Goal: Task Accomplishment & Management: Manage account settings

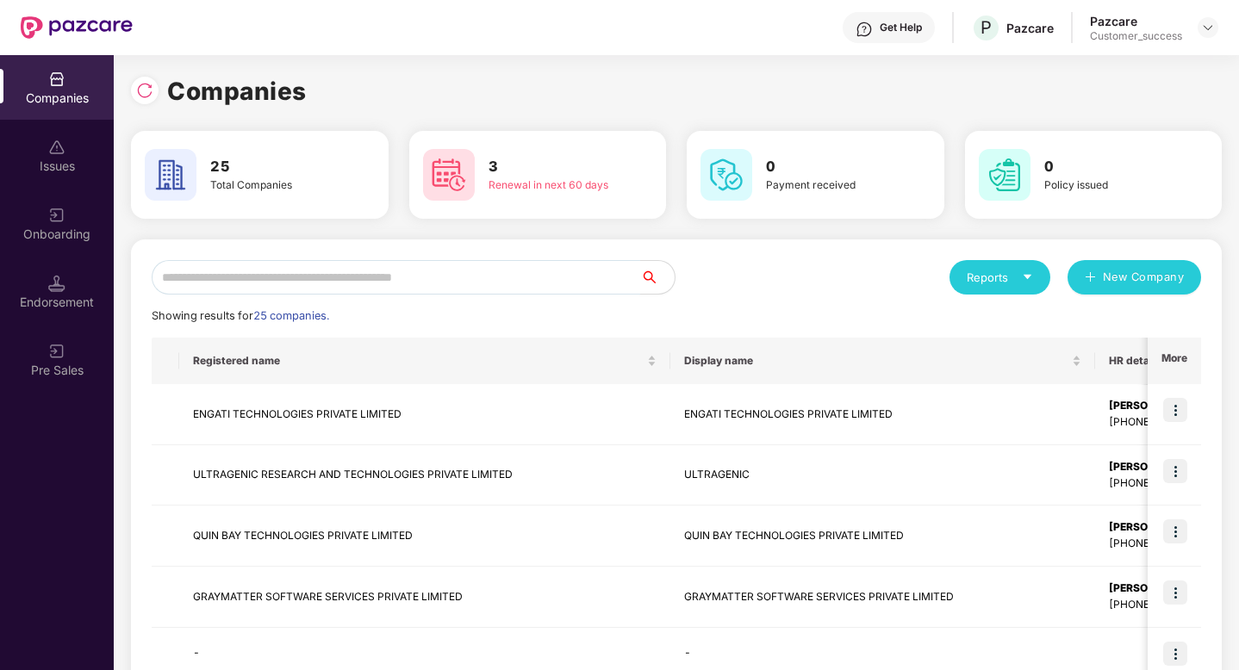
click at [461, 277] on input "text" at bounding box center [396, 277] width 488 height 34
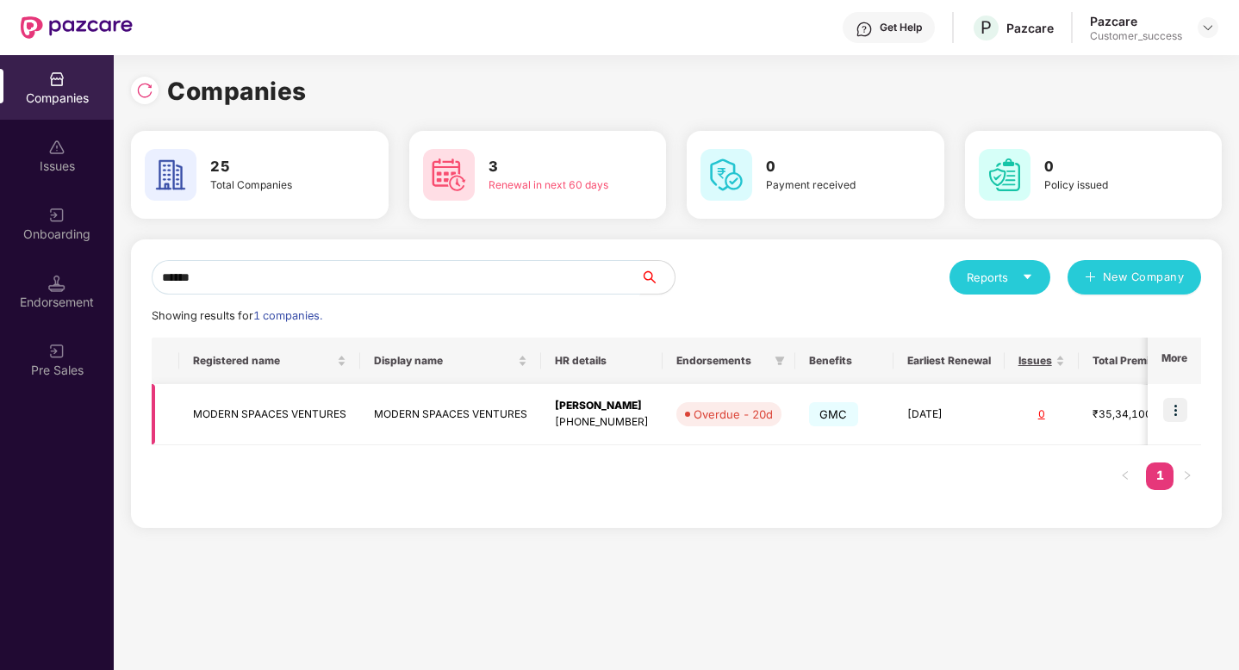
type input "******"
click at [1165, 410] on img at bounding box center [1175, 410] width 24 height 24
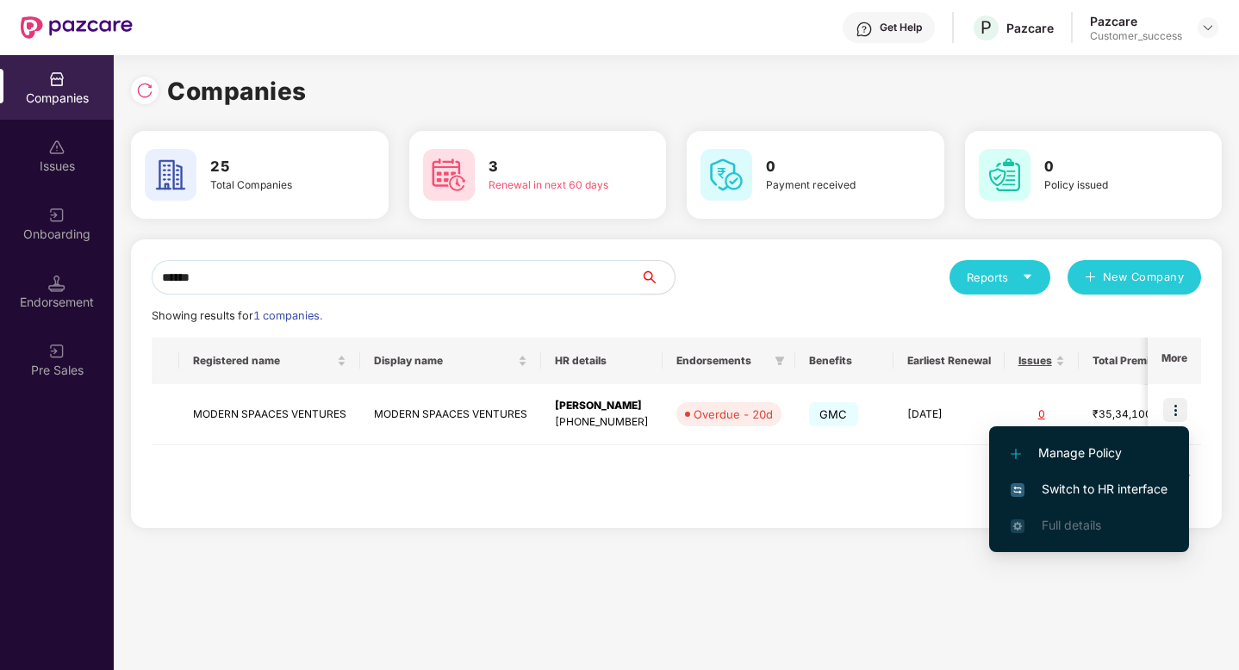
click at [1119, 498] on span "Switch to HR interface" at bounding box center [1089, 489] width 157 height 19
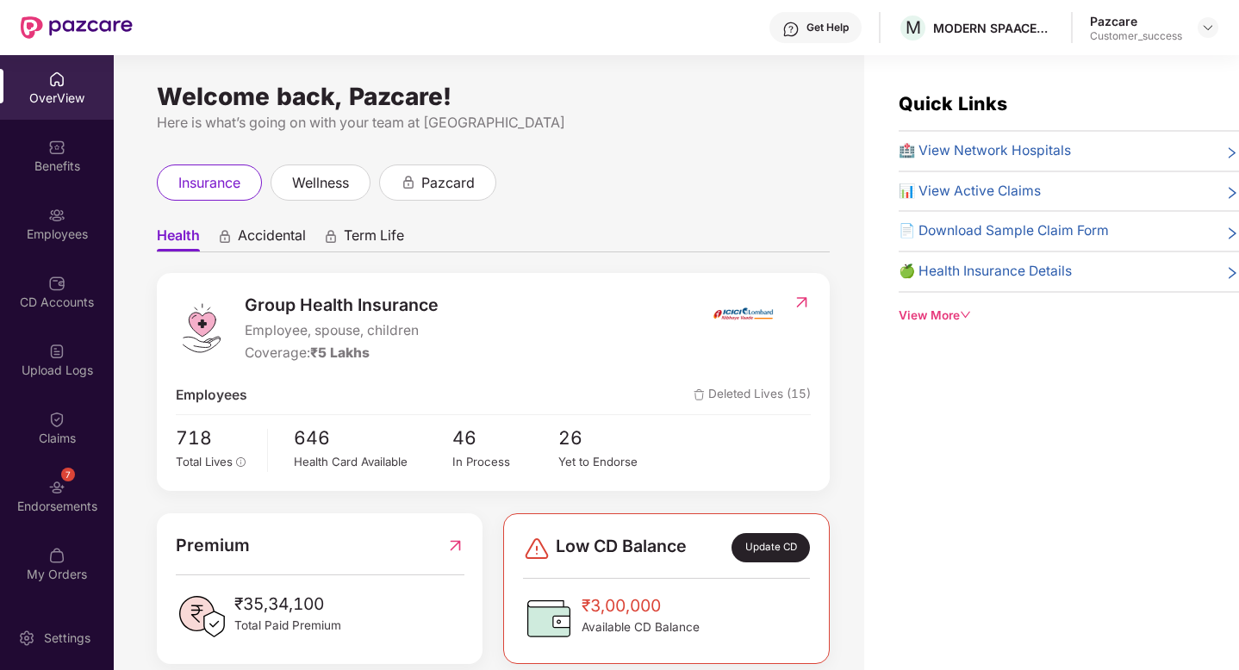
click at [69, 239] on div "Employees" at bounding box center [57, 234] width 114 height 17
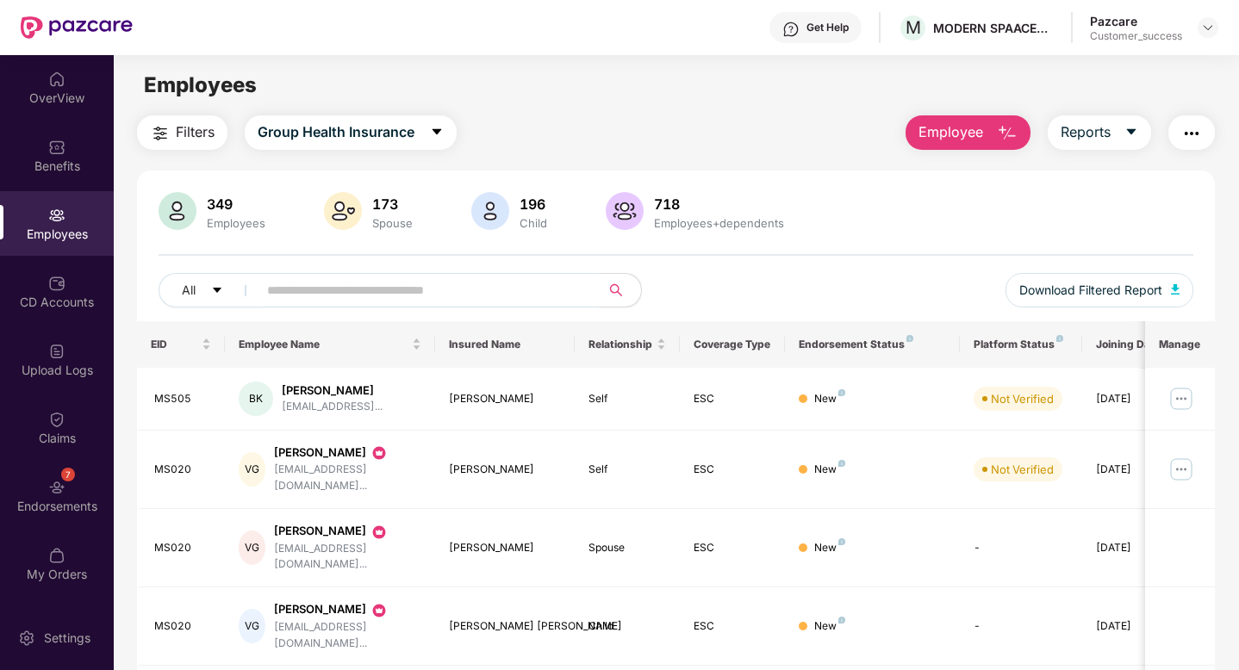
click at [1191, 142] on img "button" at bounding box center [1191, 133] width 21 height 21
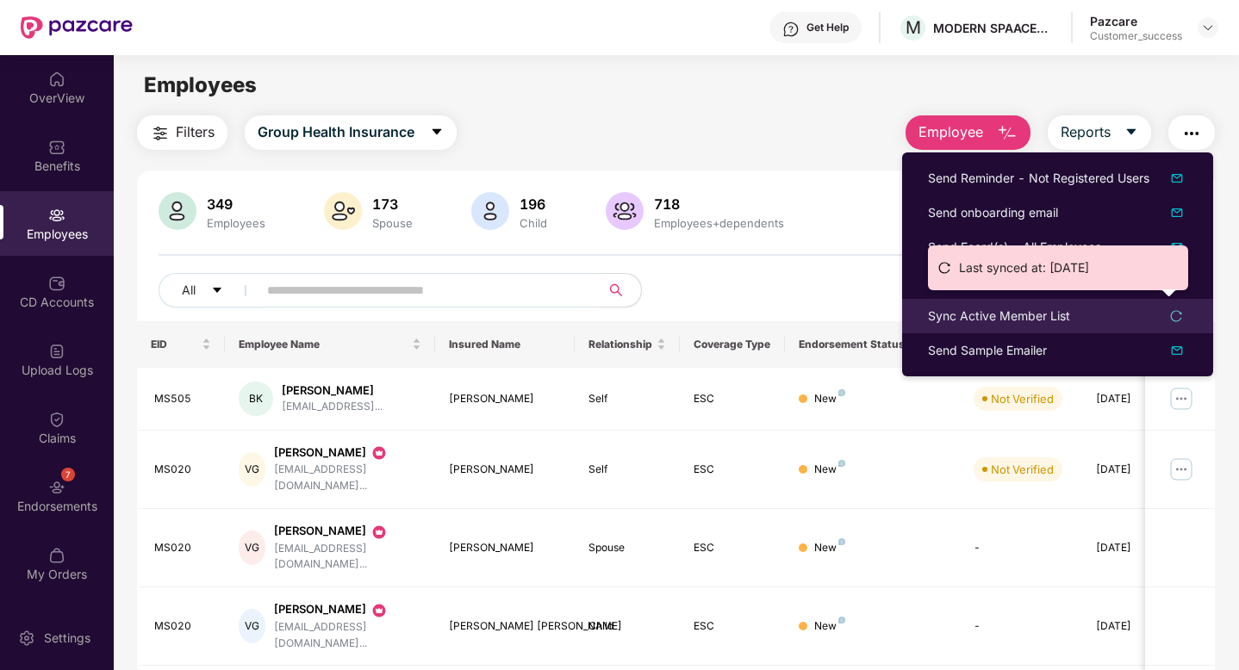
click at [984, 324] on div "Sync Active Member List" at bounding box center [999, 316] width 142 height 19
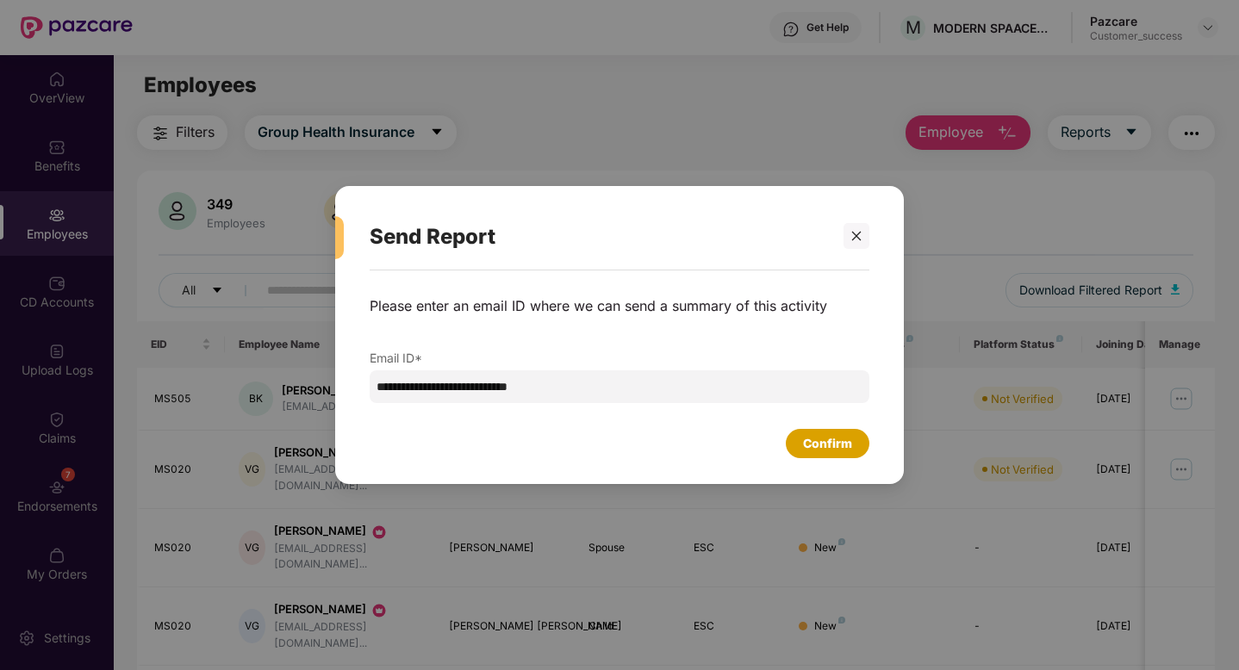
click at [812, 438] on div "Confirm" at bounding box center [827, 443] width 49 height 19
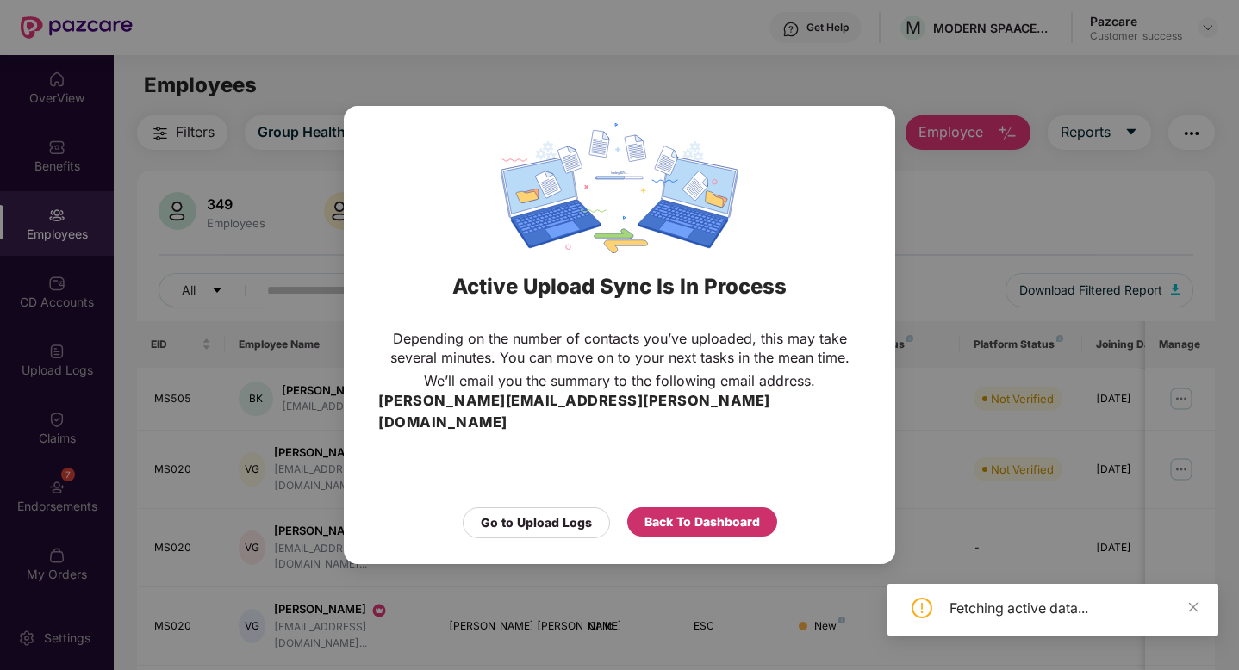
click at [713, 514] on div "Back To Dashboard" at bounding box center [701, 522] width 115 height 19
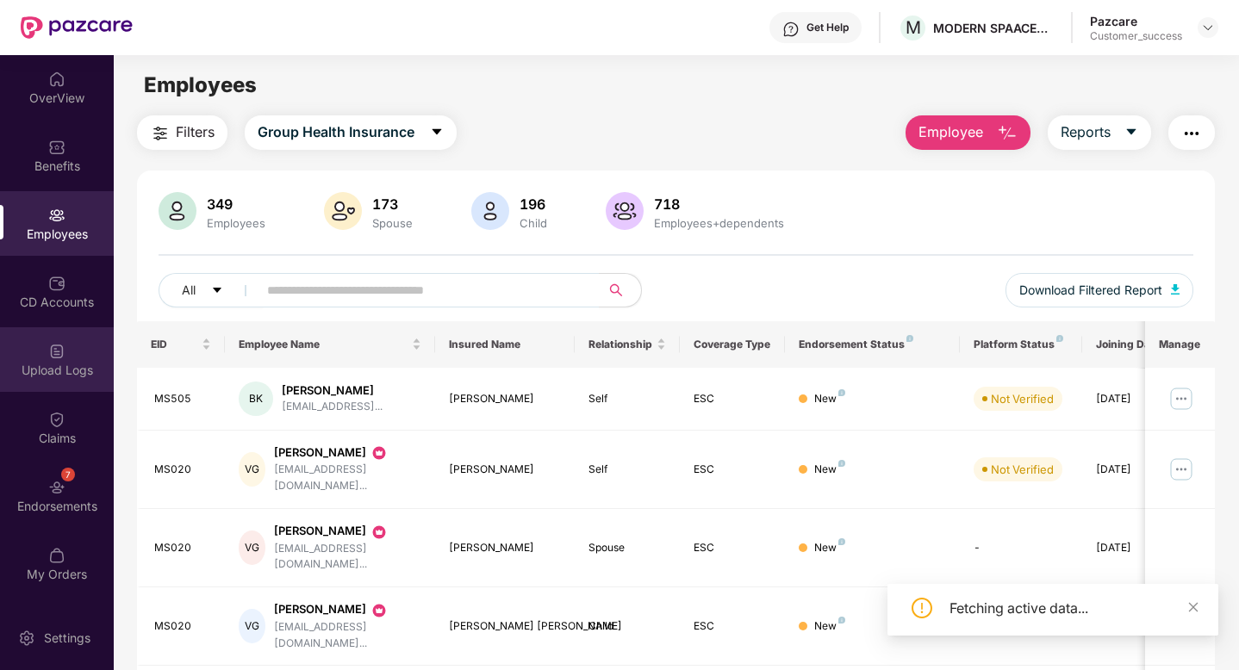
click at [34, 380] on div "Upload Logs" at bounding box center [57, 359] width 114 height 65
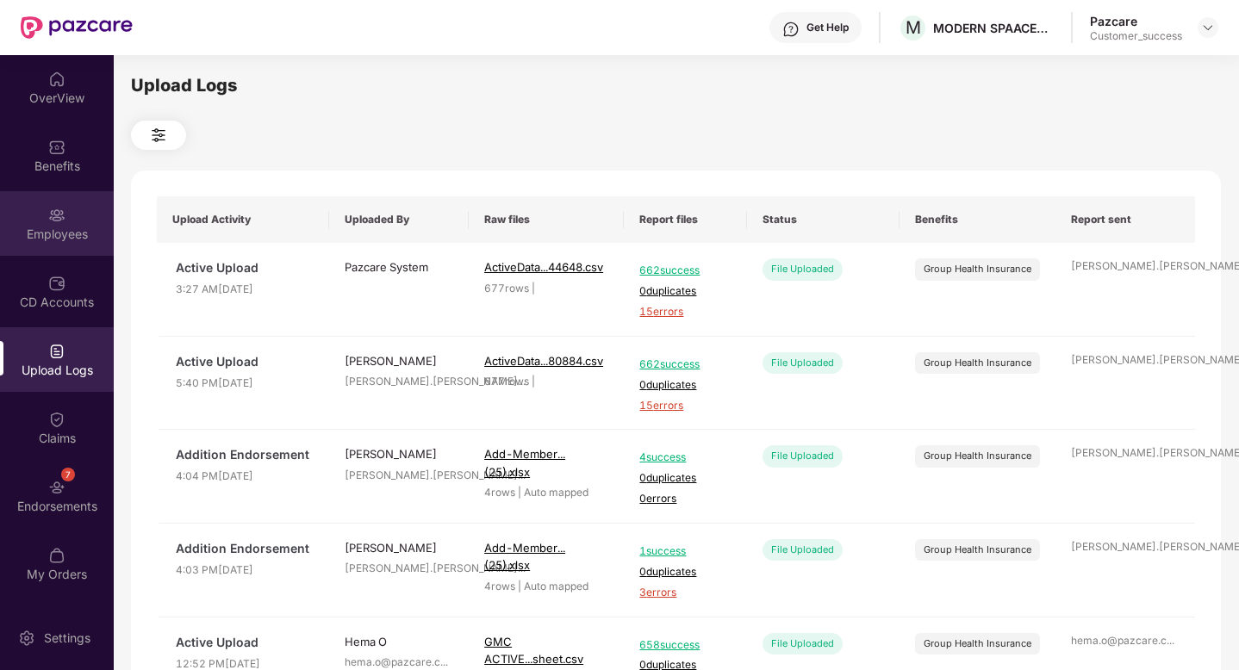
click at [32, 231] on div "Employees" at bounding box center [57, 234] width 114 height 17
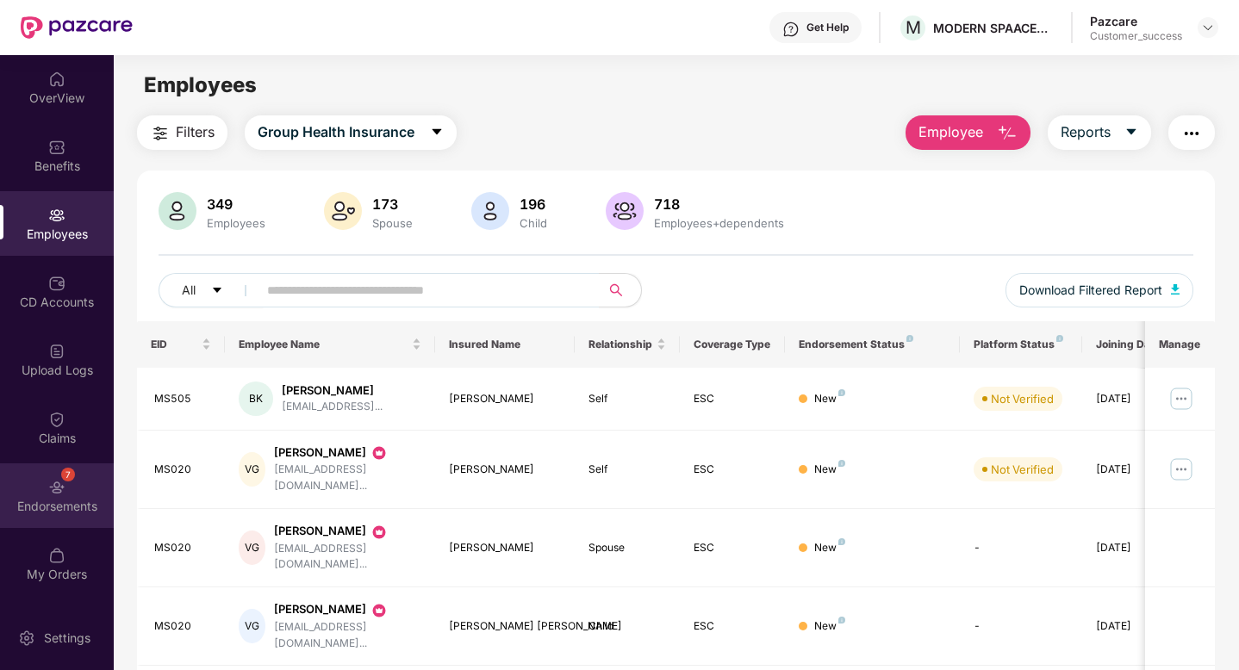
click at [58, 480] on img at bounding box center [56, 487] width 17 height 17
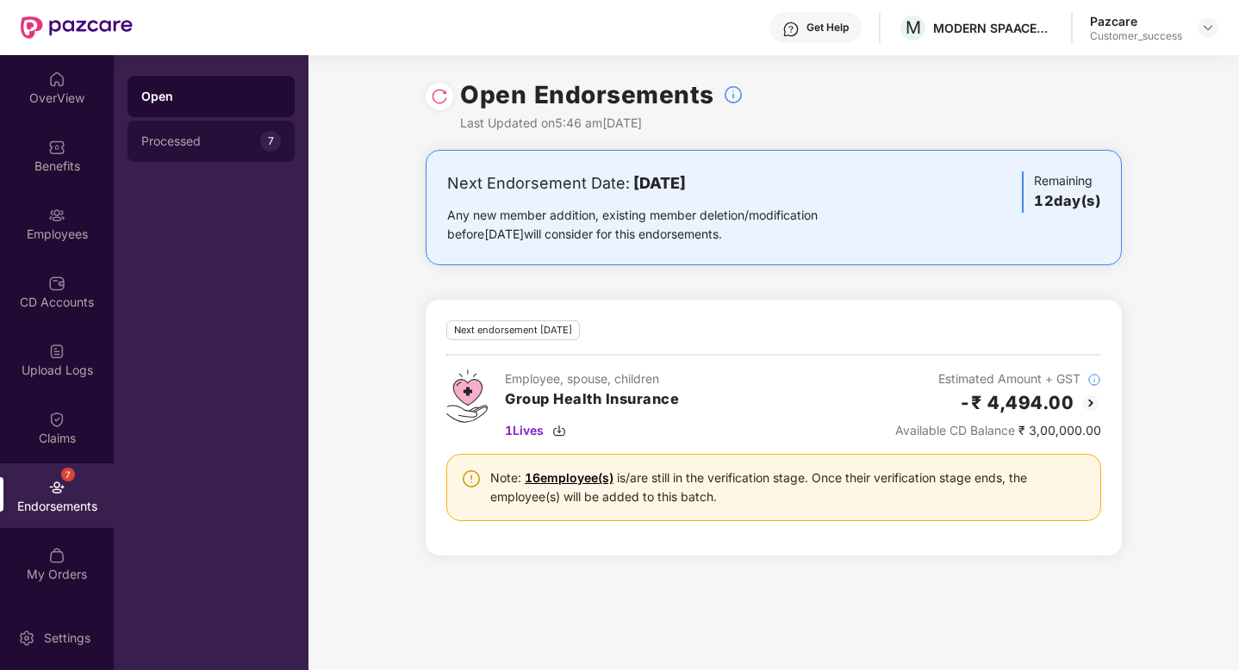
click at [213, 145] on div "Processed" at bounding box center [200, 141] width 119 height 14
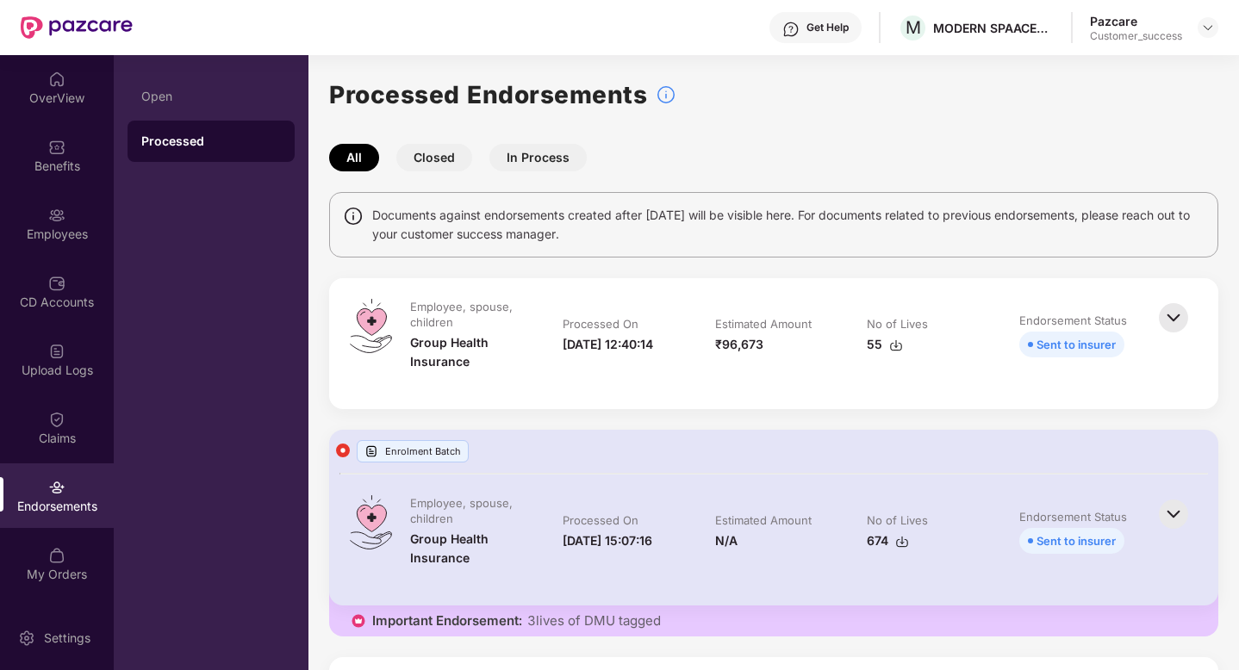
click at [527, 159] on button "In Process" at bounding box center [537, 158] width 97 height 28
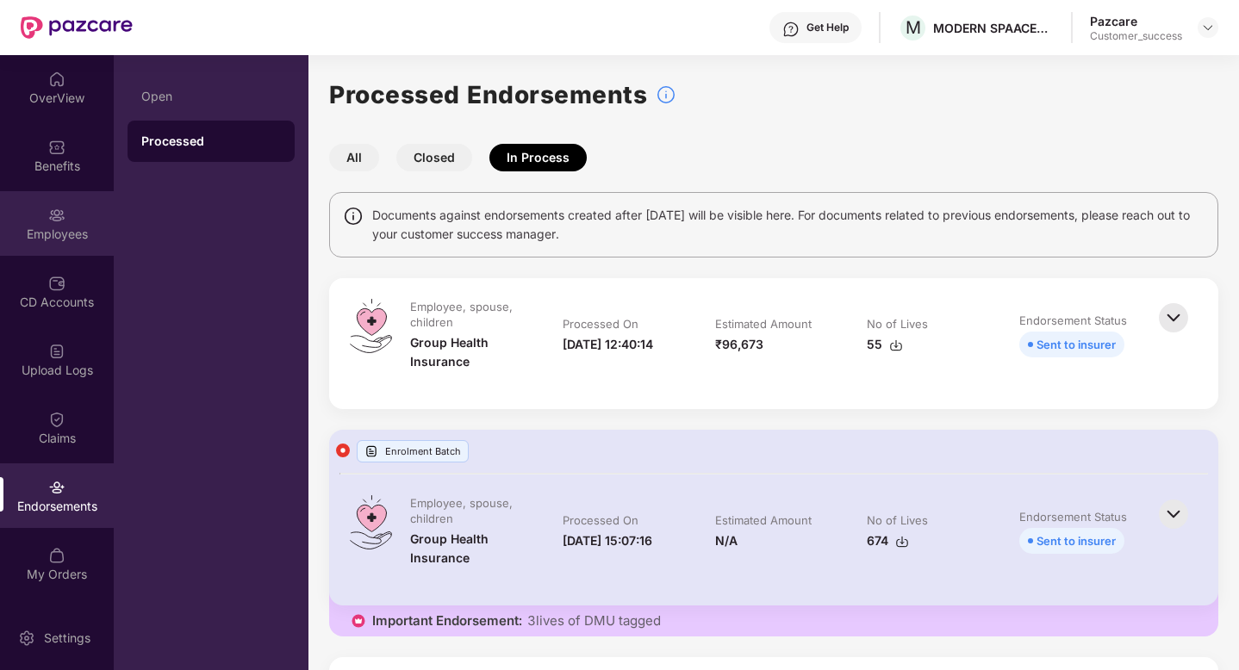
click at [31, 242] on div "Employees" at bounding box center [57, 223] width 114 height 65
